Goal: Information Seeking & Learning: Learn about a topic

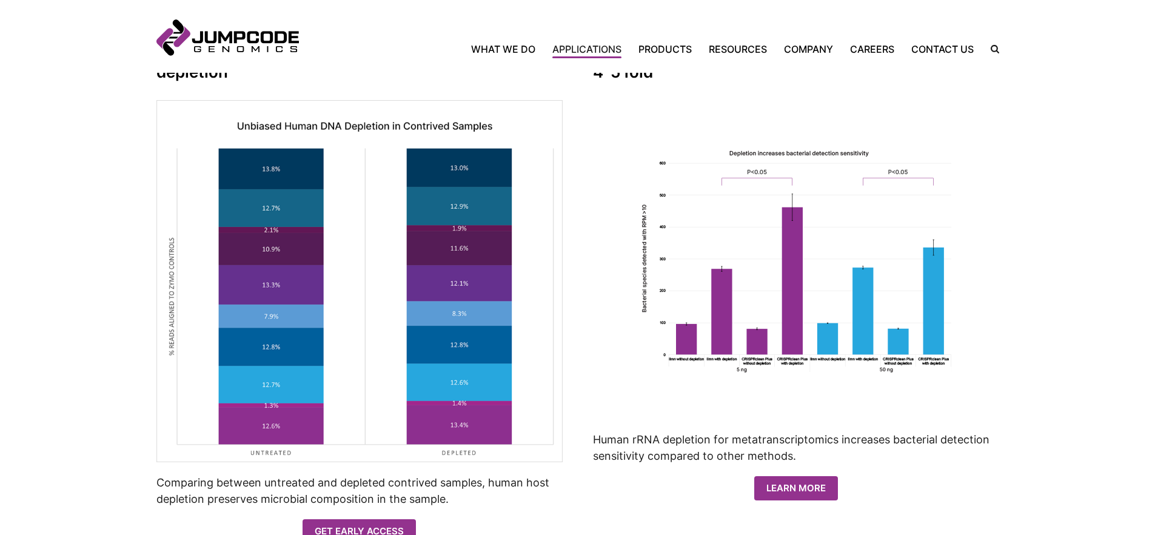
scroll to position [926, 0]
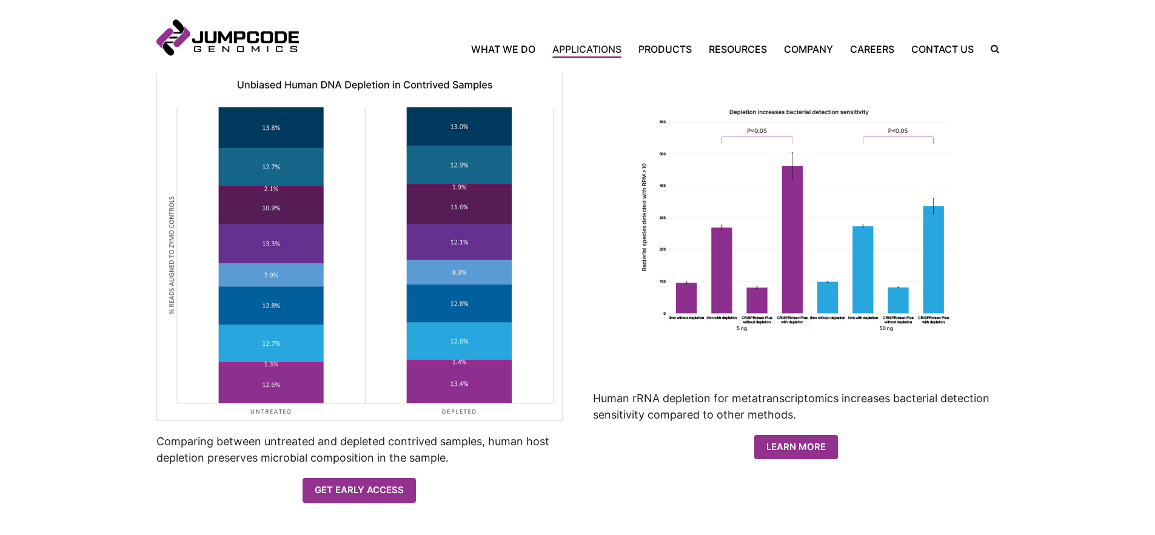
click at [376, 357] on img at bounding box center [359, 240] width 406 height 362
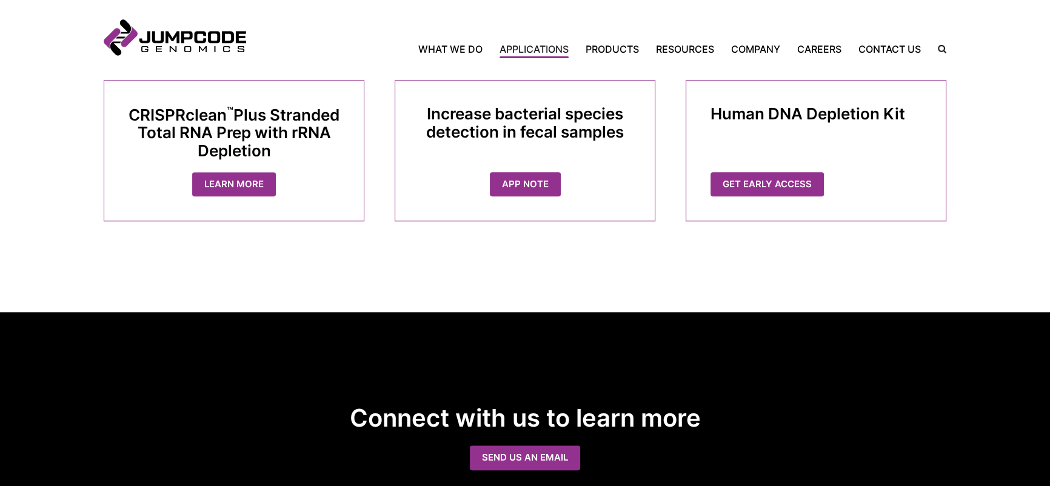
scroll to position [1443, 0]
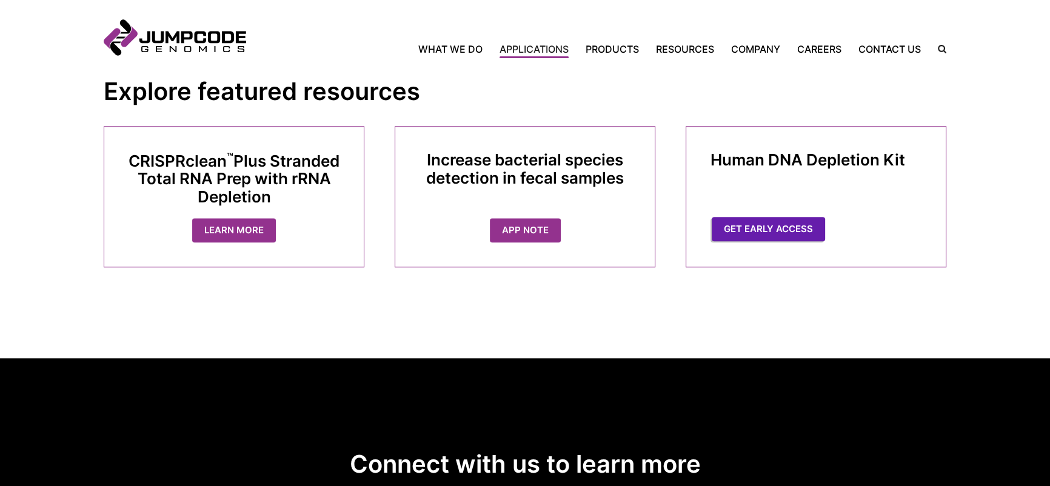
click at [756, 227] on link "Get Early Access" at bounding box center [768, 229] width 113 height 25
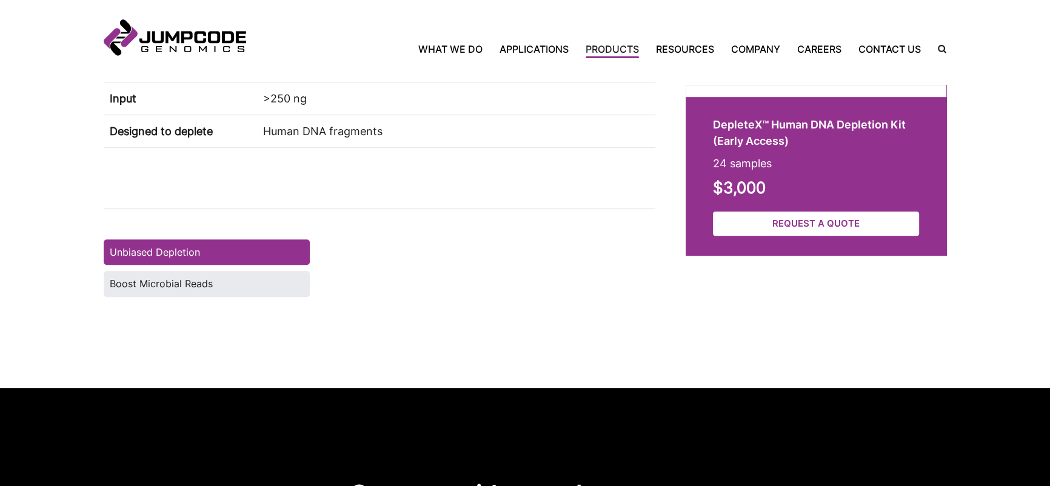
scroll to position [908, 0]
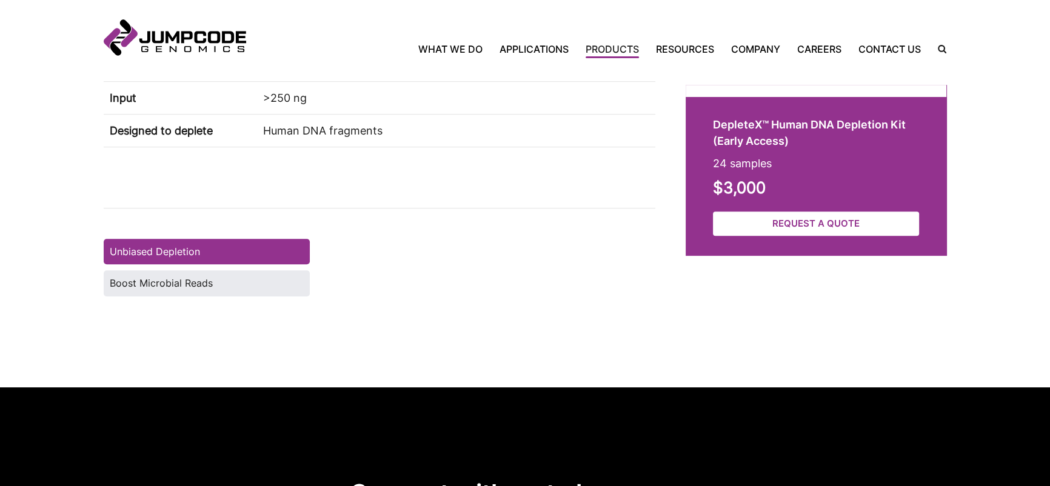
click at [0, 0] on img at bounding box center [0, 0] width 0 height 0
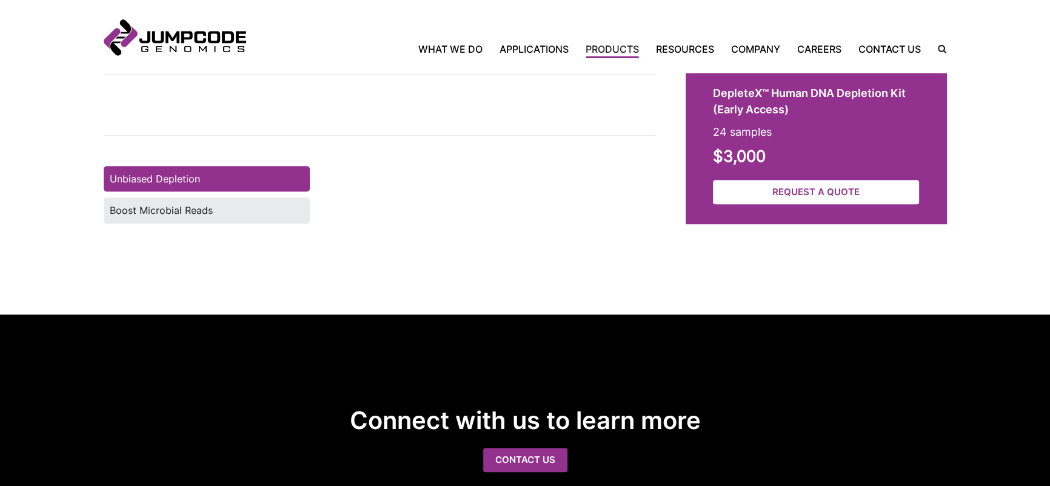
scroll to position [967, 0]
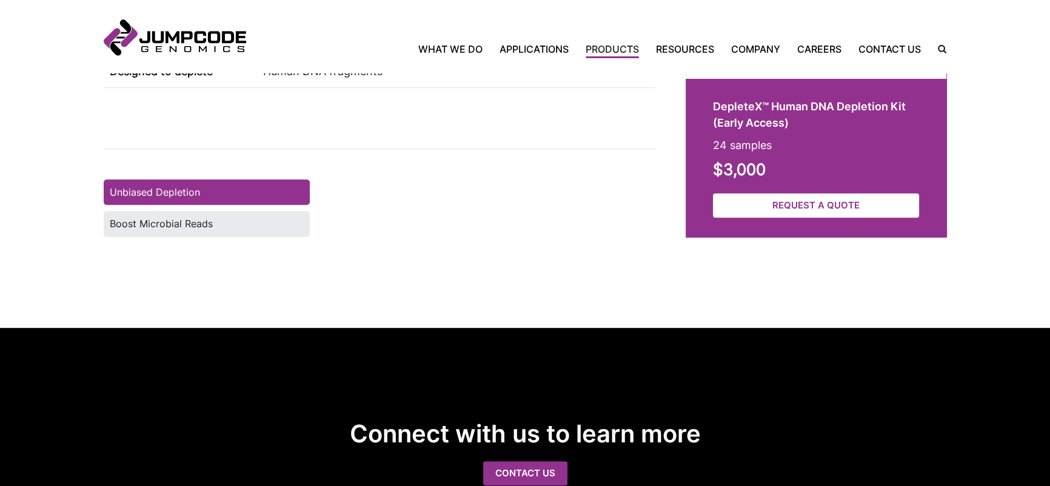
click at [0, 0] on img at bounding box center [0, 0] width 0 height 0
click at [147, 217] on label "Boost Microbial Reads" at bounding box center [207, 223] width 206 height 25
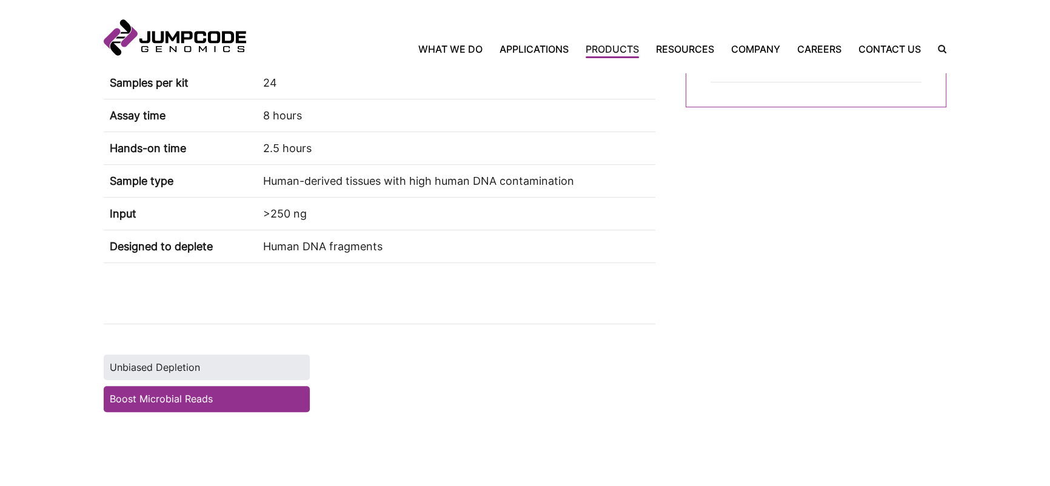
scroll to position [790, 0]
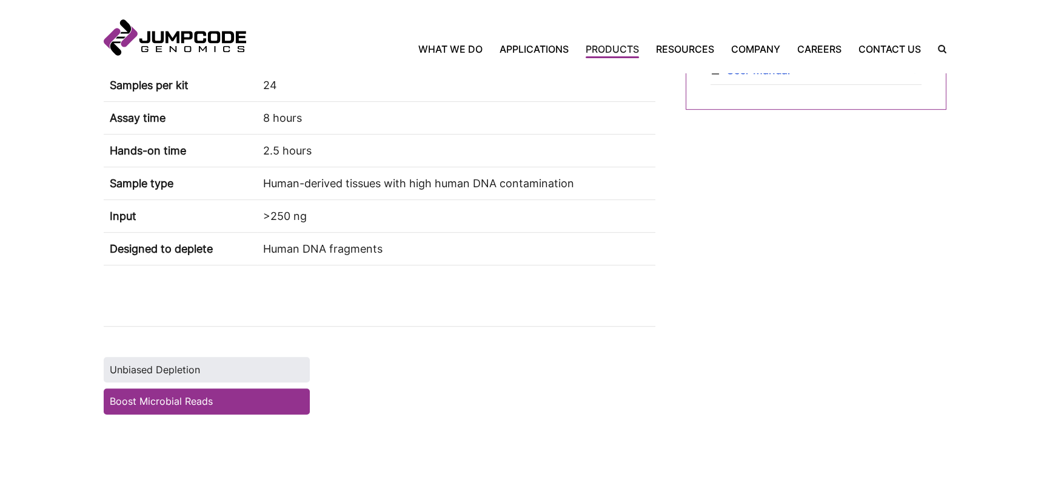
click at [167, 360] on label "Unbiased Depletion" at bounding box center [207, 369] width 206 height 25
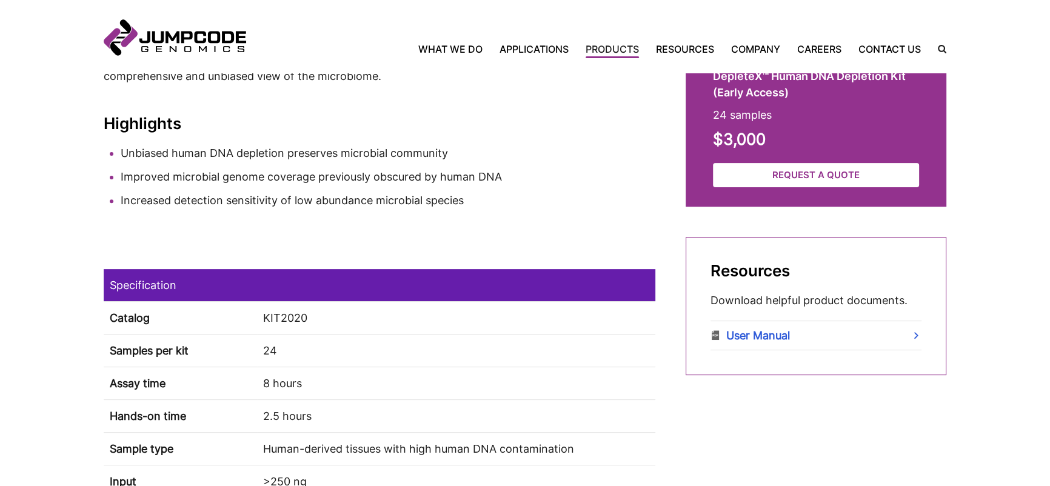
scroll to position [522, 0]
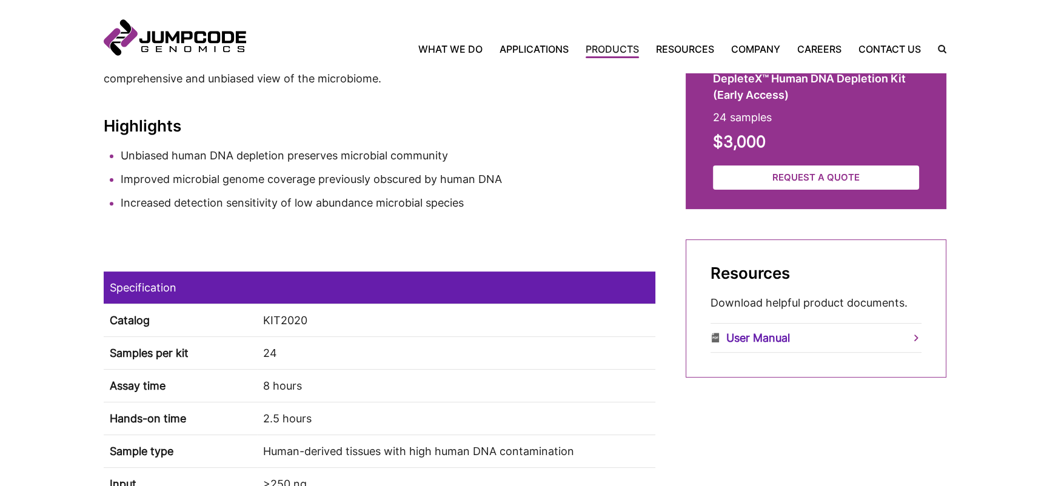
click at [737, 336] on link "User Manual" at bounding box center [815, 338] width 211 height 28
